Goal: Task Accomplishment & Management: Use online tool/utility

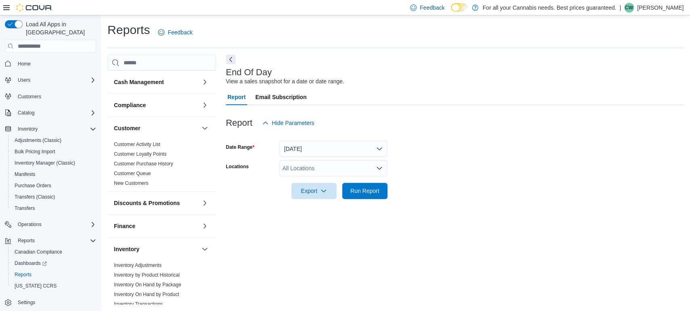
click at [305, 163] on div "All Locations" at bounding box center [333, 168] width 108 height 16
type input "***"
click at [311, 178] on button "TCS0533 [GEOGRAPHIC_DATA]" at bounding box center [333, 182] width 108 height 12
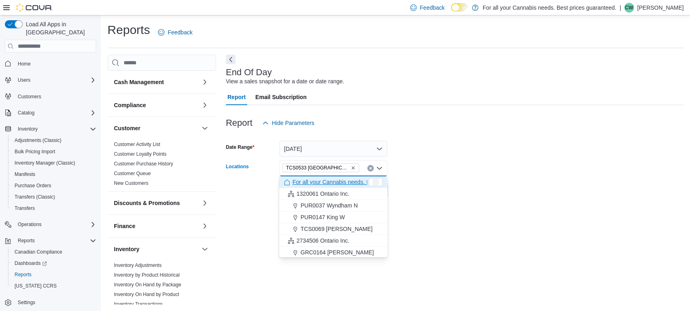
drag, startPoint x: 521, startPoint y: 147, endPoint x: 558, endPoint y: 126, distance: 41.6
click at [551, 129] on div "Report Hide Parameters Date Range [DATE] Locations TCS0533 [GEOGRAPHIC_DATA] Co…" at bounding box center [455, 156] width 458 height 103
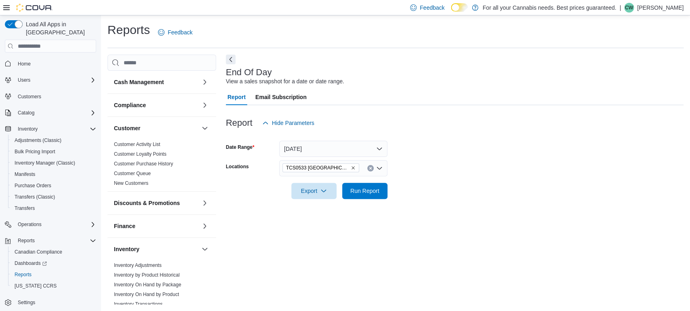
click at [379, 199] on div at bounding box center [455, 204] width 458 height 10
click at [378, 195] on span "Run Report" at bounding box center [365, 190] width 36 height 16
